Goal: Download file/media

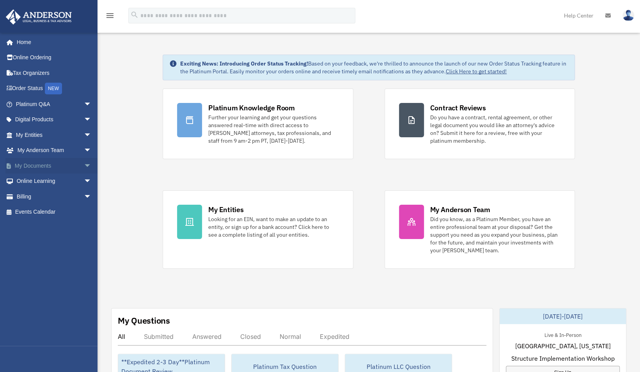
click at [48, 165] on link "My Documents arrow_drop_down" at bounding box center [54, 166] width 98 height 16
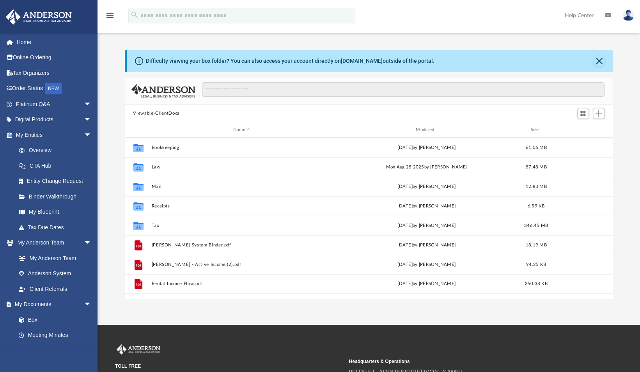
scroll to position [171, 482]
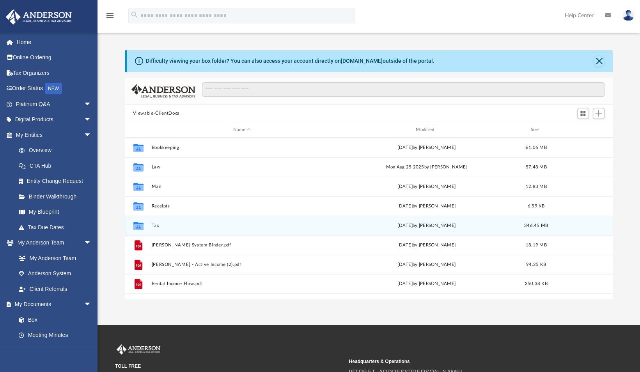
click at [156, 224] on button "Tax" at bounding box center [241, 225] width 181 height 5
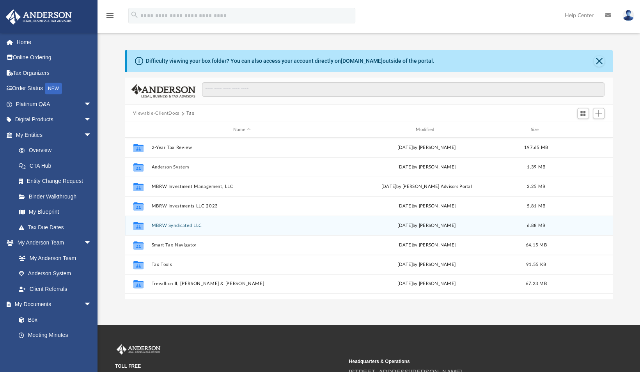
click at [196, 225] on button "MBRW Syndicated LLC" at bounding box center [241, 225] width 181 height 5
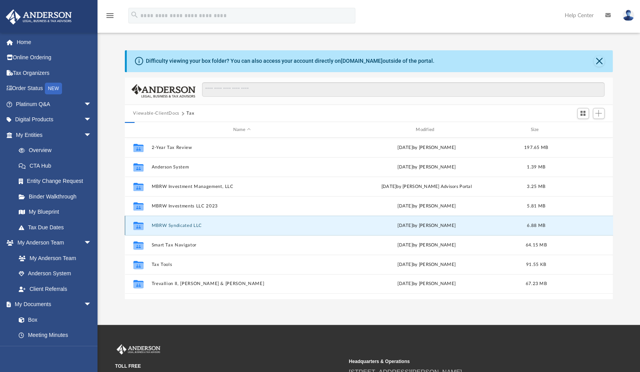
click at [196, 225] on button "MBRW Syndicated LLC" at bounding box center [241, 225] width 181 height 5
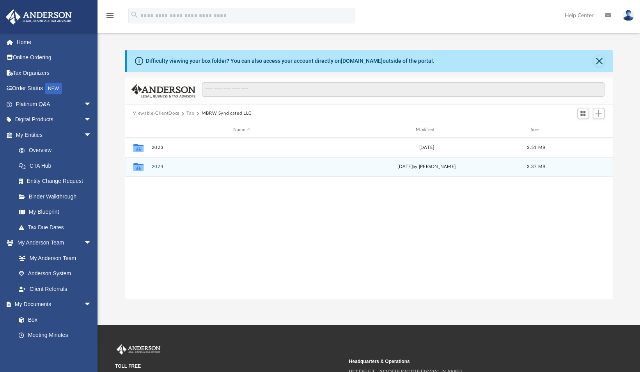
click at [219, 169] on button "2024" at bounding box center [241, 167] width 181 height 5
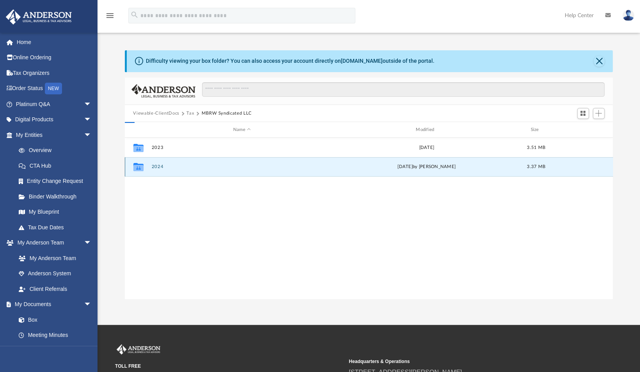
click at [219, 169] on button "2024" at bounding box center [241, 167] width 181 height 5
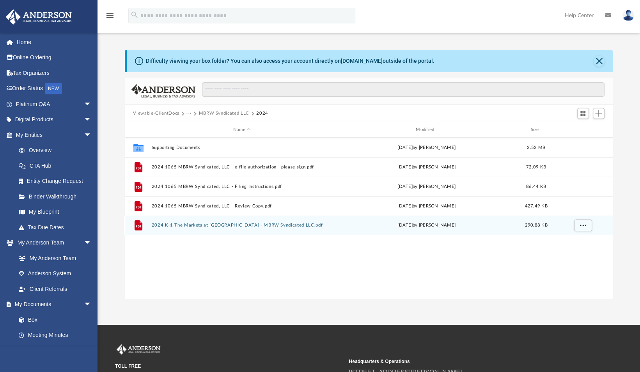
click at [249, 228] on button "2024 K-1 The Markets at [GEOGRAPHIC_DATA] - MBRW Syndicated LLC.pdf" at bounding box center [241, 225] width 181 height 5
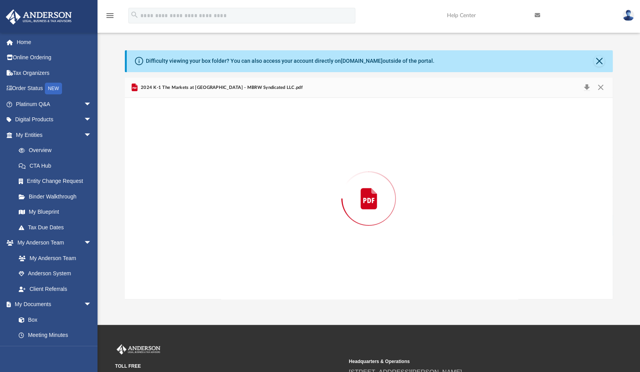
click at [249, 228] on div "Preview" at bounding box center [369, 198] width 489 height 201
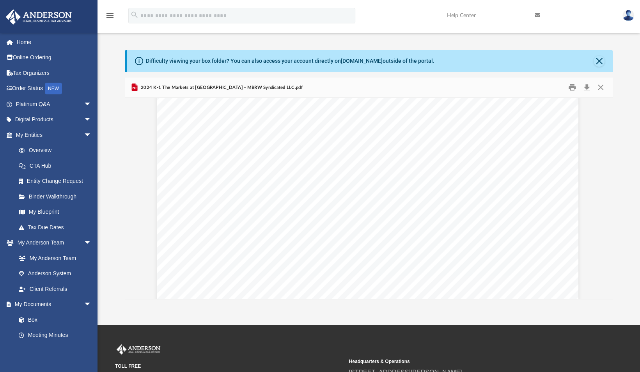
scroll to position [14582, 1]
